Goal: Complete application form

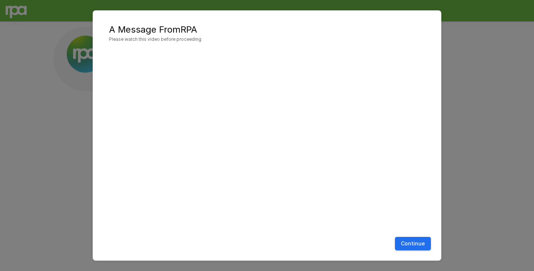
click at [411, 244] on button "Continue" at bounding box center [413, 244] width 36 height 14
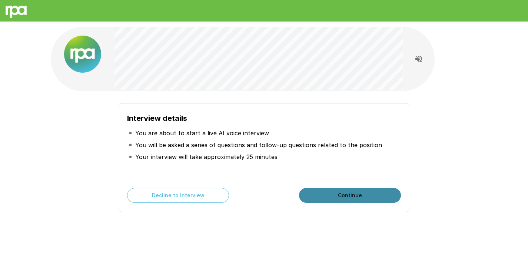
click at [318, 198] on button "Continue" at bounding box center [350, 195] width 102 height 15
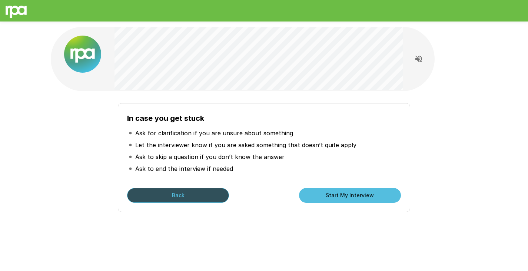
click at [185, 196] on button "Back" at bounding box center [178, 195] width 102 height 15
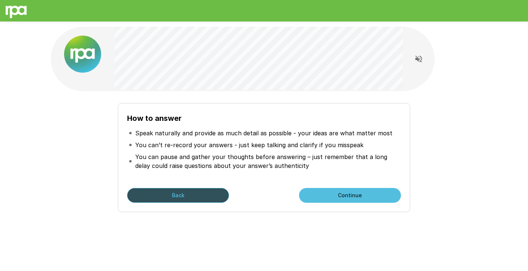
click at [189, 194] on button "Back" at bounding box center [178, 195] width 102 height 15
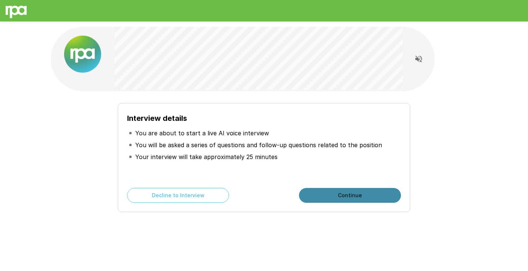
click at [336, 193] on button "Continue" at bounding box center [350, 195] width 102 height 15
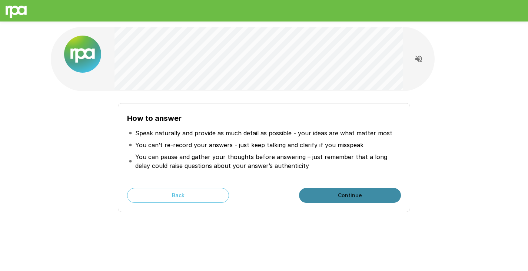
click at [356, 197] on button "Continue" at bounding box center [350, 195] width 102 height 15
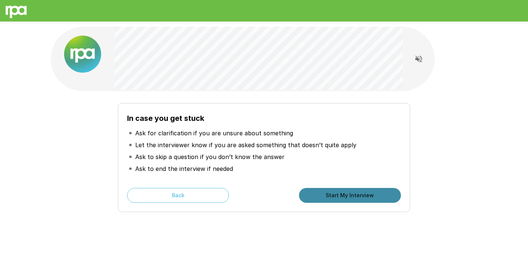
click at [374, 198] on button "Start My Interview" at bounding box center [350, 195] width 102 height 15
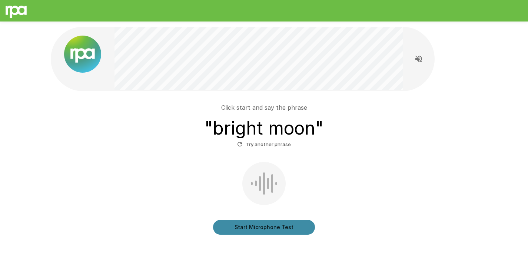
click at [273, 229] on button "Start Microphone Test" at bounding box center [264, 227] width 102 height 15
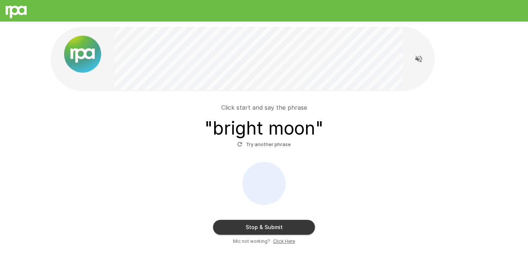
click at [284, 224] on button "Stop & Submit" at bounding box center [264, 227] width 102 height 15
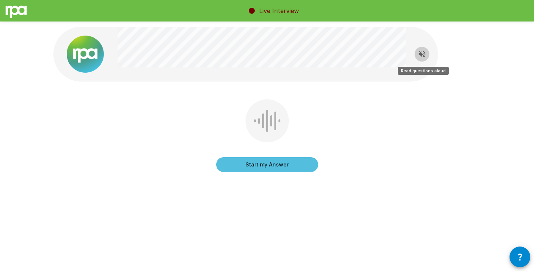
click at [421, 54] on icon "Read questions aloud" at bounding box center [421, 54] width 7 height 7
click at [276, 164] on button "Start my Answer" at bounding box center [267, 164] width 102 height 15
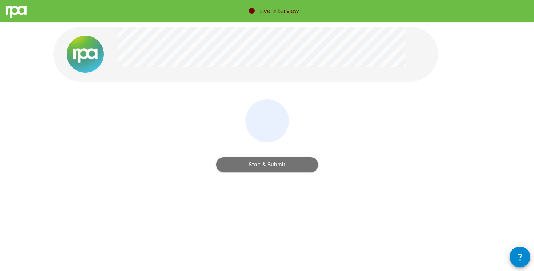
click at [264, 167] on button "Stop & Submit" at bounding box center [267, 164] width 102 height 15
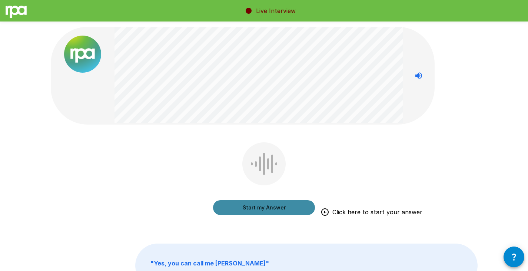
click at [268, 208] on button "Start my Answer" at bounding box center [264, 207] width 102 height 15
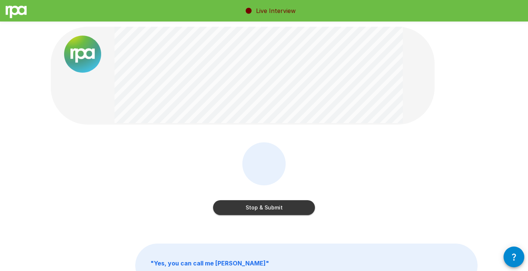
click at [272, 209] on button "Stop & Submit" at bounding box center [264, 207] width 102 height 15
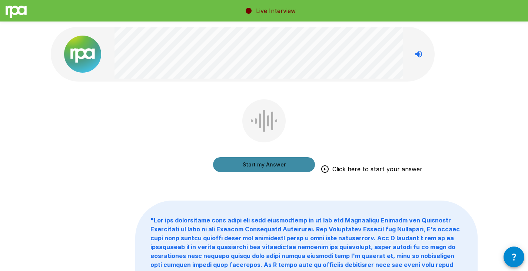
click at [264, 164] on button "Start my Answer" at bounding box center [264, 164] width 102 height 15
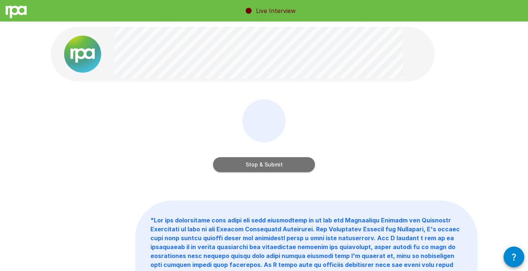
click at [257, 164] on button "Stop & Submit" at bounding box center [264, 164] width 102 height 15
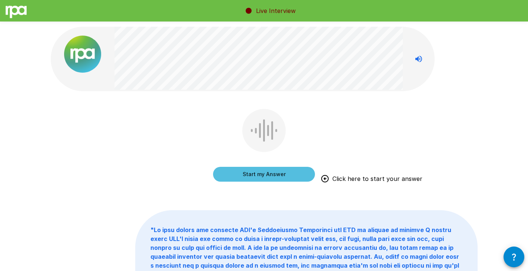
click at [244, 174] on button "Start my Answer" at bounding box center [264, 174] width 102 height 15
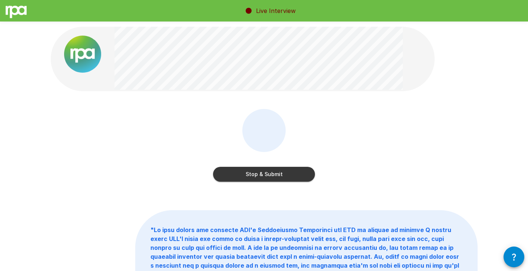
click at [255, 176] on button "Stop & Submit" at bounding box center [264, 174] width 102 height 15
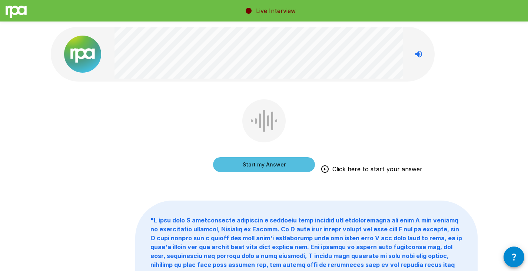
click at [271, 167] on button "Start my Answer" at bounding box center [264, 164] width 102 height 15
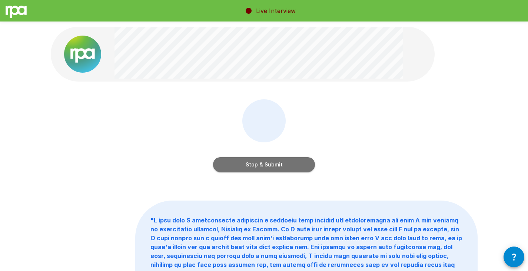
click at [281, 166] on button "Stop & Submit" at bounding box center [264, 164] width 102 height 15
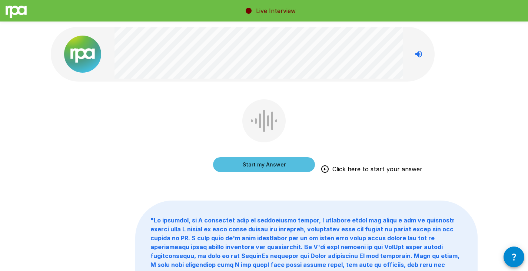
click at [279, 166] on button "Start my Answer" at bounding box center [264, 164] width 102 height 15
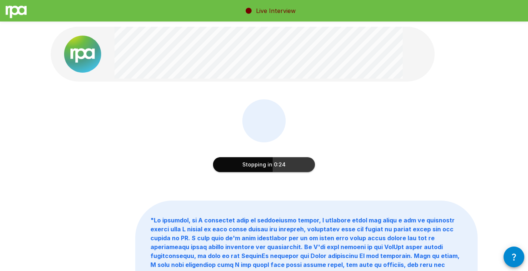
click at [268, 166] on button "Stopping in 0:24" at bounding box center [264, 164] width 102 height 15
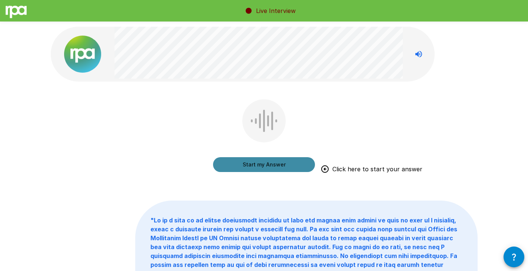
click at [265, 164] on button "Start my Answer" at bounding box center [264, 164] width 102 height 15
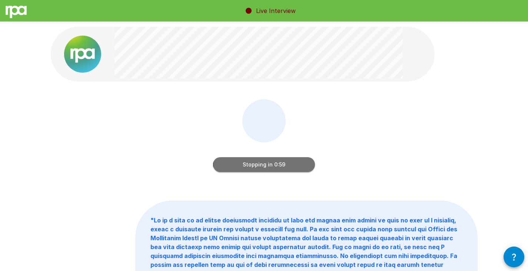
click at [294, 165] on button "Stopping in 0:59" at bounding box center [264, 164] width 102 height 15
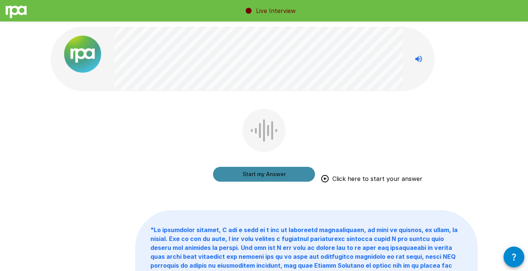
click at [252, 176] on button "Start my Answer" at bounding box center [264, 174] width 102 height 15
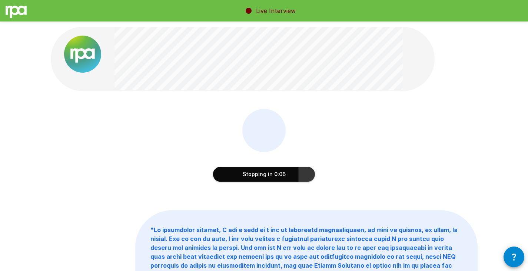
click at [279, 175] on button "Stopping in 0:06" at bounding box center [264, 174] width 102 height 15
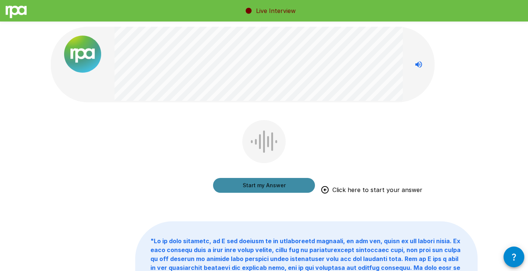
click at [231, 183] on button "Start my Answer" at bounding box center [264, 185] width 102 height 15
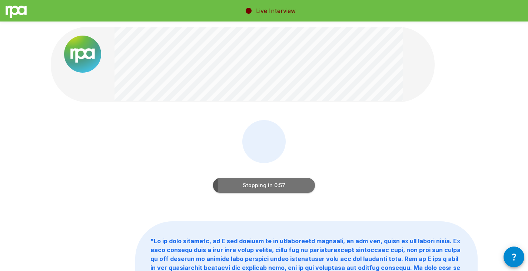
click at [288, 183] on button "Stopping in 0:57" at bounding box center [264, 185] width 102 height 15
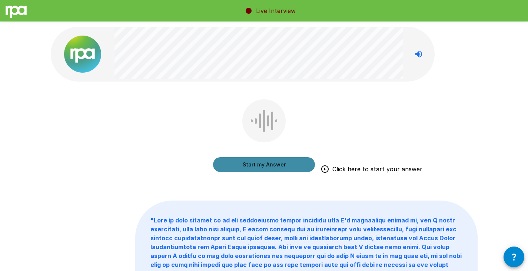
click at [247, 166] on button "Start my Answer" at bounding box center [264, 164] width 102 height 15
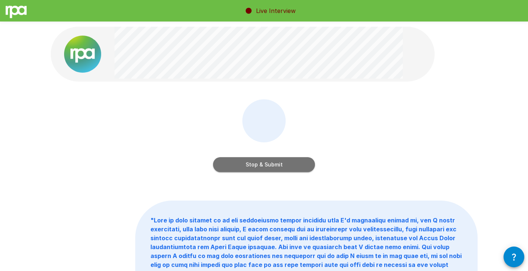
click at [276, 163] on button "Stop & Submit" at bounding box center [264, 164] width 102 height 15
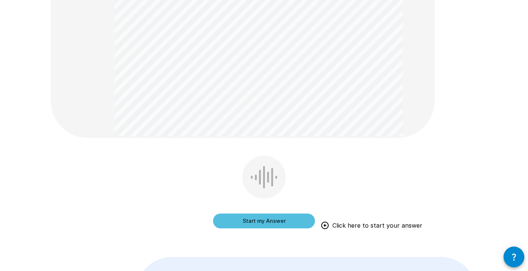
scroll to position [176, 0]
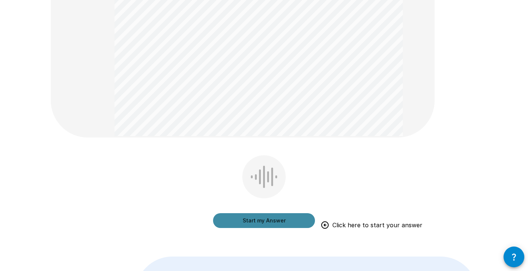
click at [259, 220] on button "Start my Answer" at bounding box center [264, 220] width 102 height 15
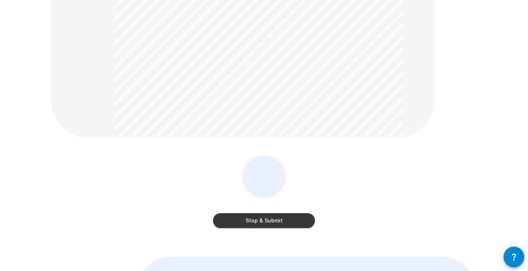
click at [257, 225] on button "Stop & Submit" at bounding box center [264, 220] width 102 height 15
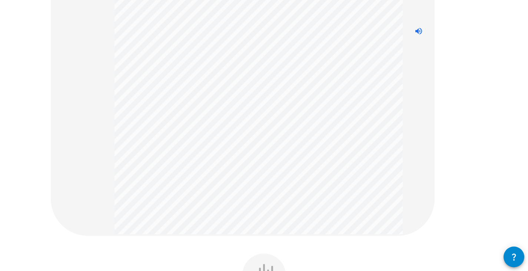
scroll to position [200, 0]
click at [418, 34] on icon "Stop reading questions aloud" at bounding box center [418, 31] width 9 height 9
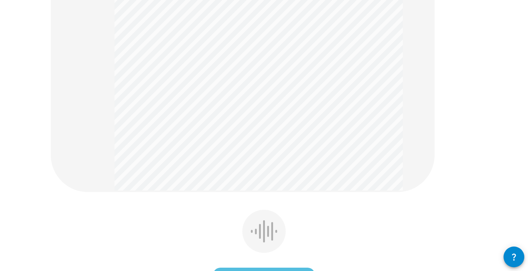
scroll to position [301, 0]
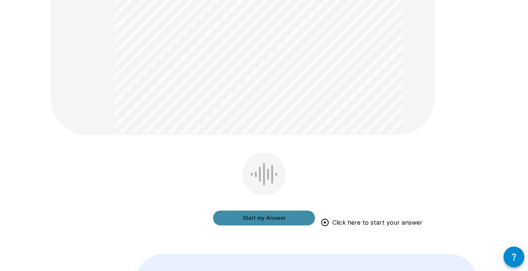
click at [262, 220] on button "Start my Answer" at bounding box center [264, 217] width 102 height 15
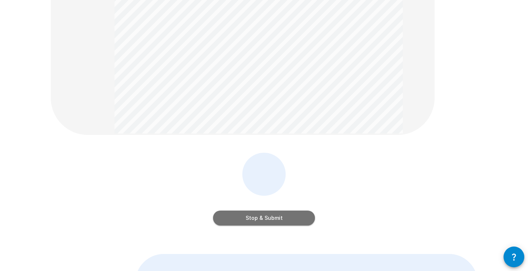
click at [259, 212] on button "Stop & Submit" at bounding box center [264, 217] width 102 height 15
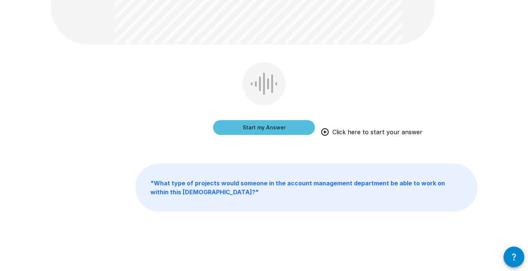
scroll to position [289, 0]
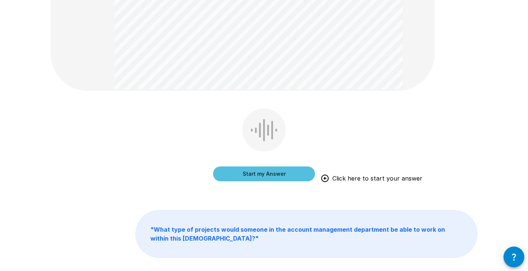
click at [275, 175] on button "Start my Answer" at bounding box center [264, 173] width 102 height 15
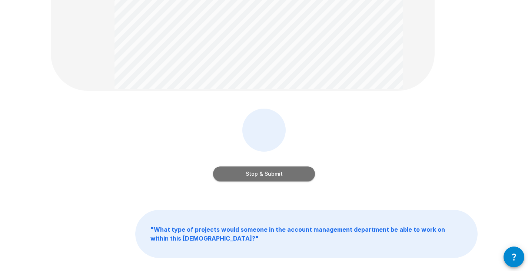
click at [268, 170] on button "Stop & Submit" at bounding box center [264, 173] width 102 height 15
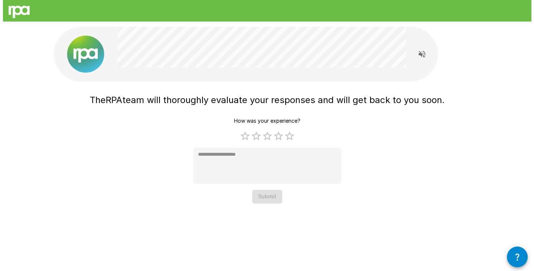
scroll to position [0, 0]
click at [288, 140] on label "5 Stars" at bounding box center [288, 135] width 11 height 11
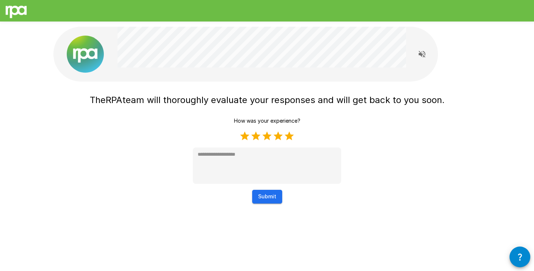
type textarea "*"
click at [270, 191] on button "Submit" at bounding box center [267, 197] width 30 height 14
